Goal: Find specific page/section: Find specific page/section

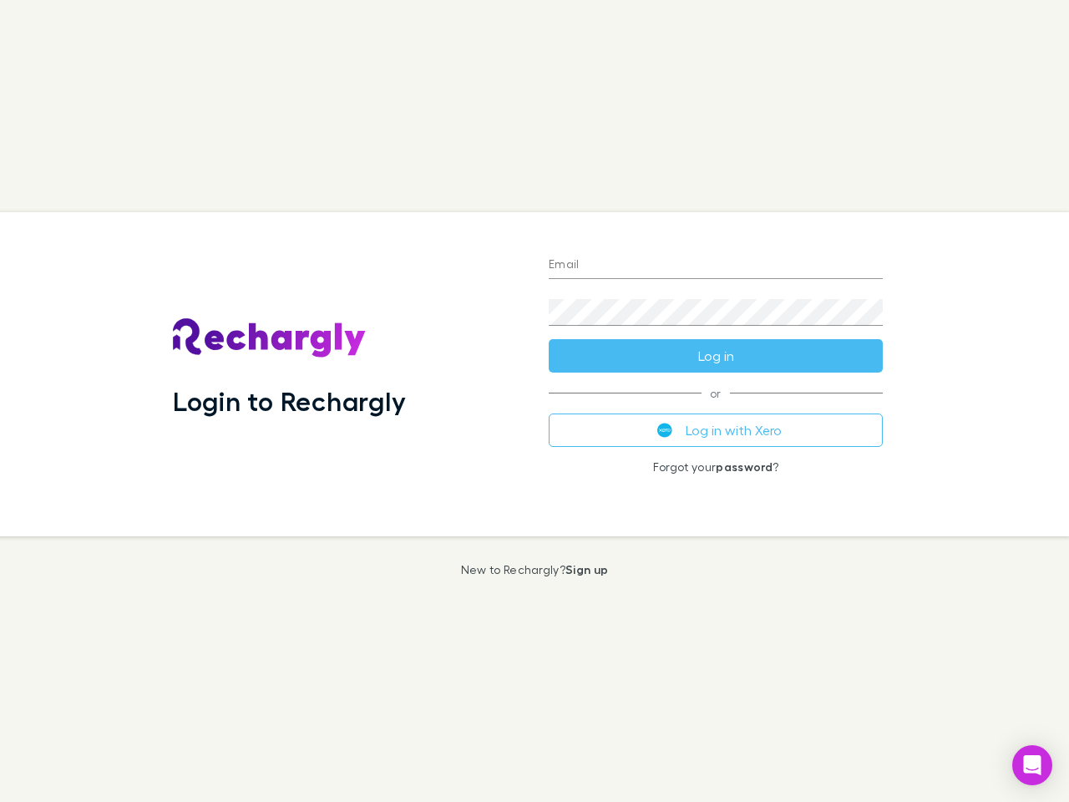
click at [534, 401] on div "Login to Rechargly" at bounding box center [348, 374] width 376 height 324
click at [716, 266] on input "Email" at bounding box center [716, 265] width 334 height 27
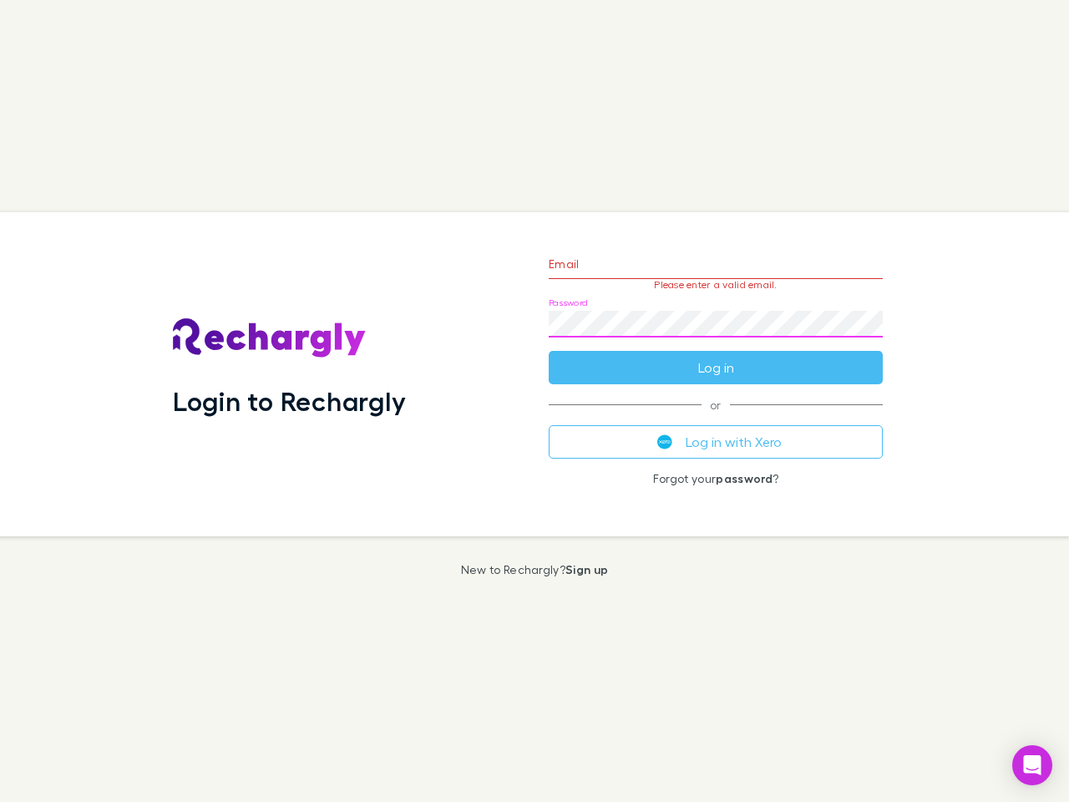
click at [716, 356] on form "Email Please enter a valid email. Password Log in" at bounding box center [716, 311] width 334 height 145
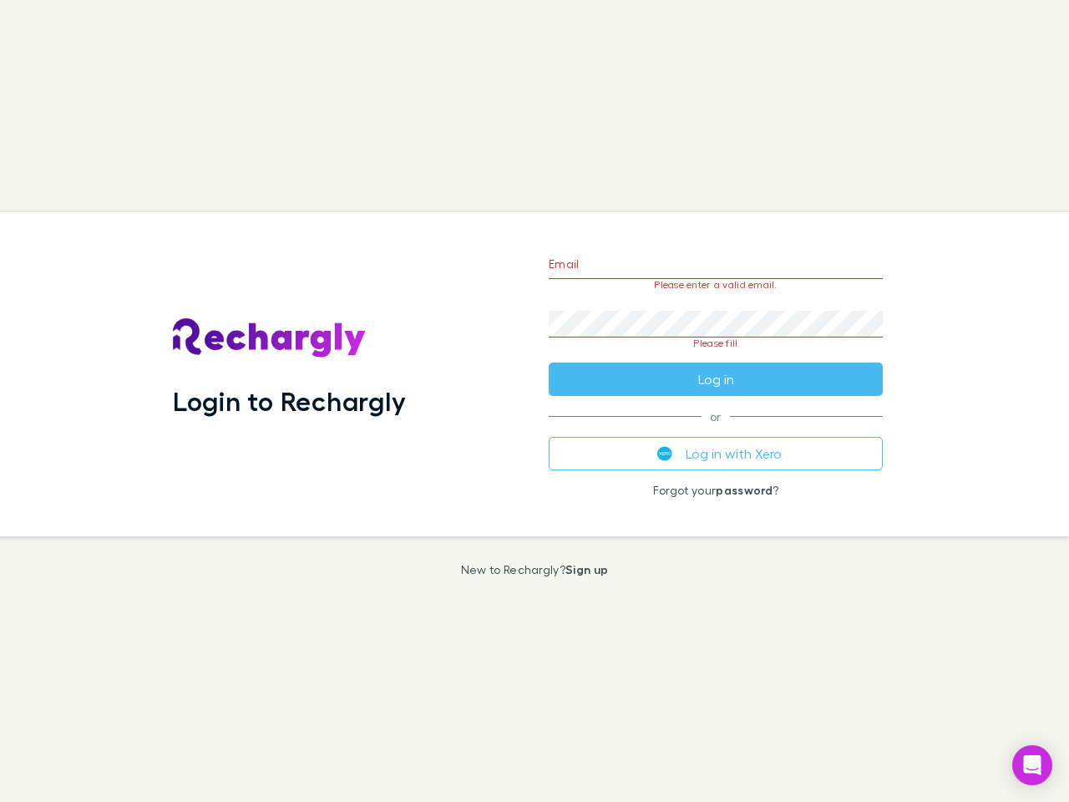
click at [716, 430] on div "Email Please enter a valid email. Password Please fill Log in or Log in with Xe…" at bounding box center [715, 374] width 361 height 324
click at [1032, 765] on icon "Open Intercom Messenger" at bounding box center [1033, 765] width 18 height 20
